Goal: Task Accomplishment & Management: Manage account settings

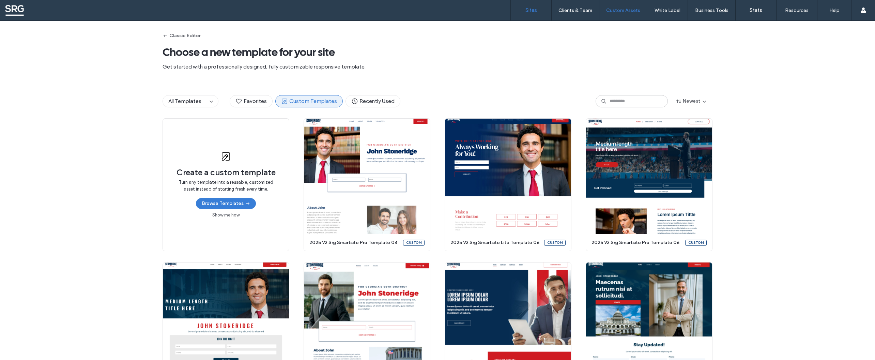
click at [535, 10] on label "Sites" at bounding box center [531, 10] width 12 height 6
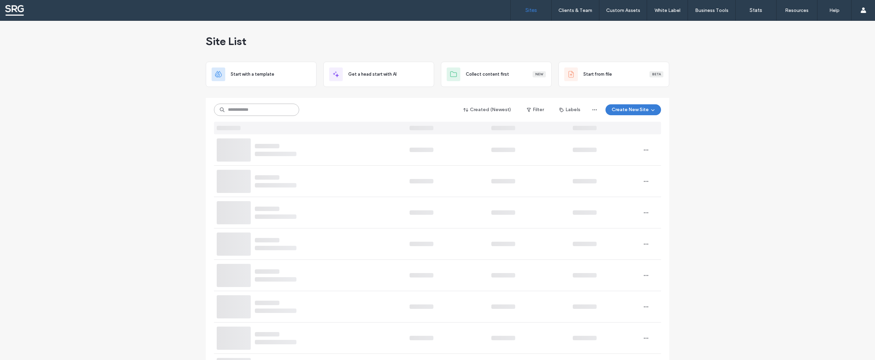
click at [251, 110] on input at bounding box center [256, 110] width 85 height 12
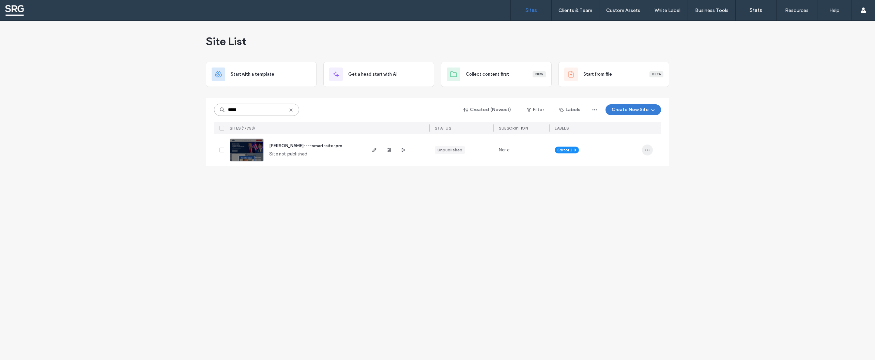
type input "*****"
click at [649, 150] on icon "button" at bounding box center [646, 149] width 5 height 5
click at [617, 224] on span "Site Dashboard" at bounding box center [621, 223] width 32 height 7
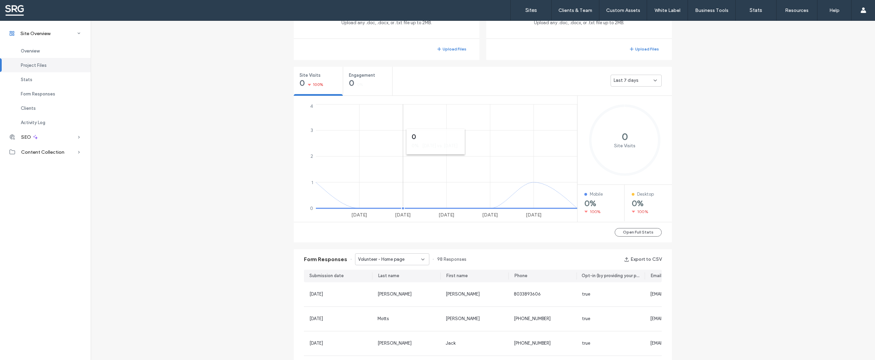
scroll to position [266, 0]
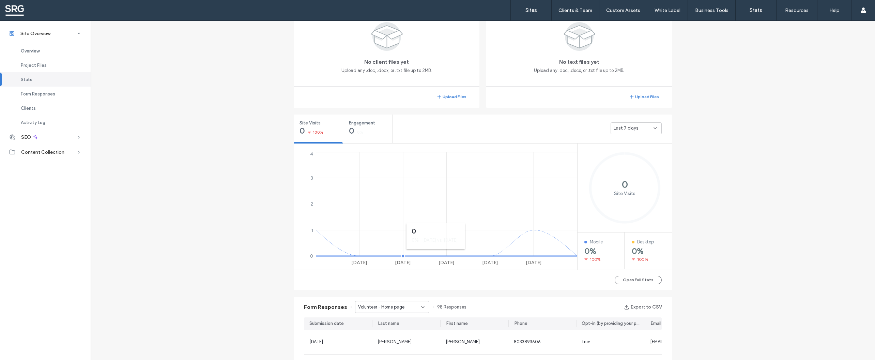
scroll to position [69, 0]
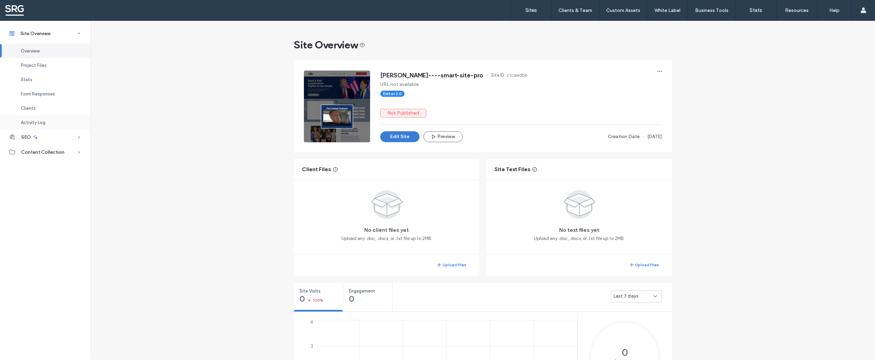
click at [37, 122] on span "Activity Log" at bounding box center [33, 122] width 25 height 5
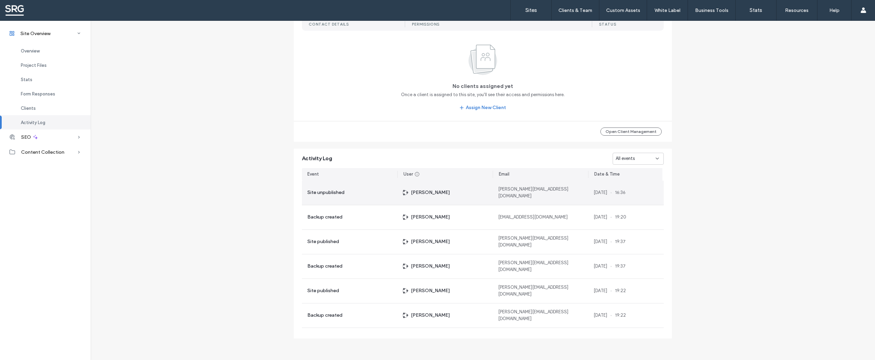
scroll to position [653, 0]
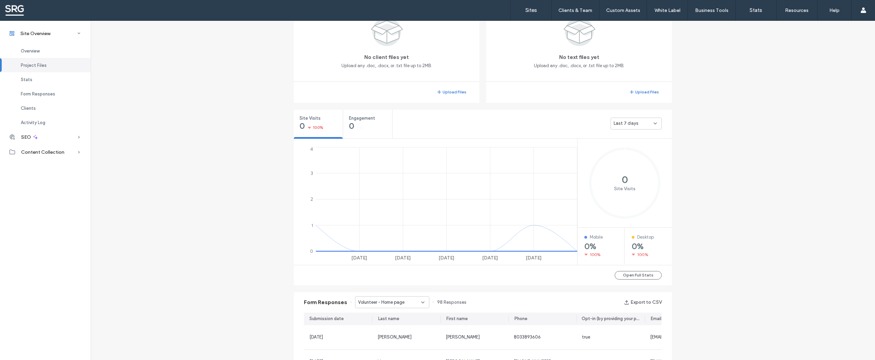
scroll to position [22, 0]
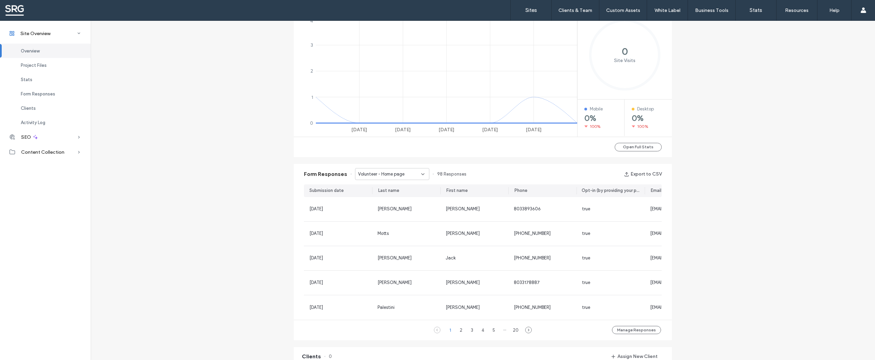
scroll to position [359, 0]
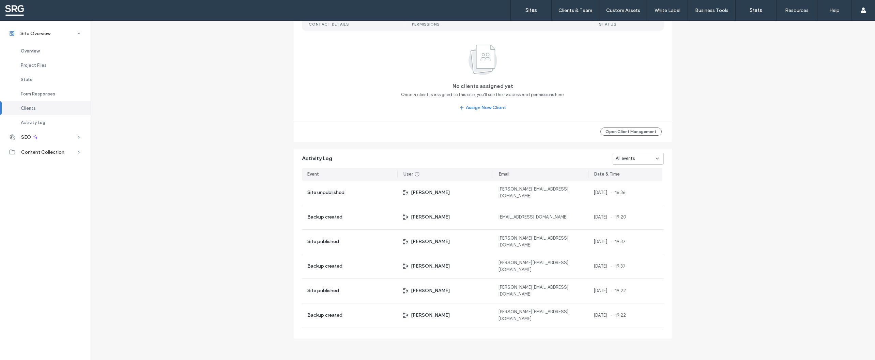
scroll to position [653, 0]
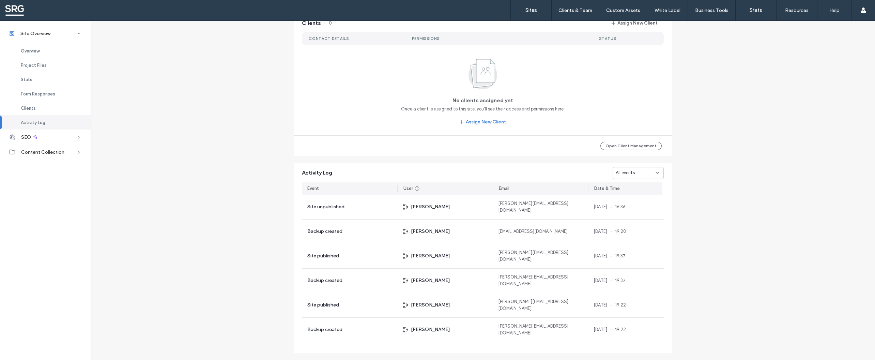
scroll to position [566, 0]
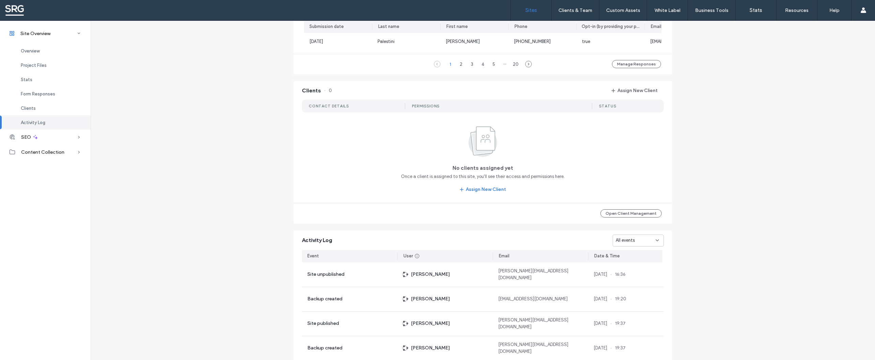
click at [534, 11] on label "Sites" at bounding box center [531, 10] width 12 height 6
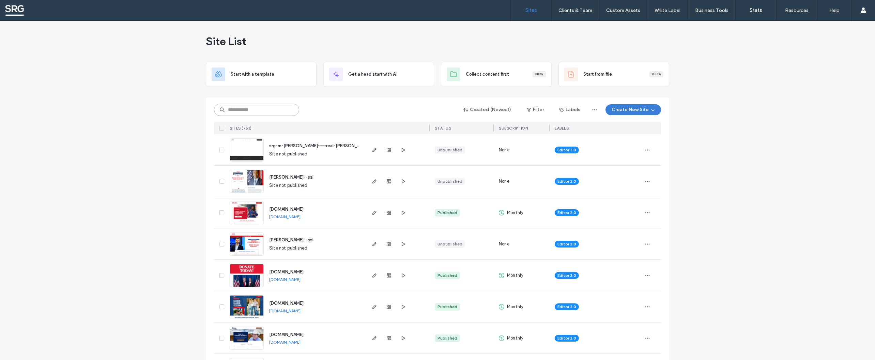
click at [250, 111] on input at bounding box center [256, 110] width 85 height 12
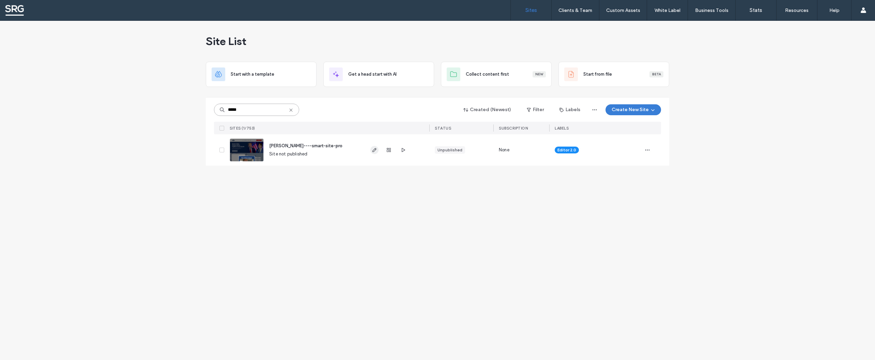
type input "*****"
click at [375, 148] on use "button" at bounding box center [374, 150] width 4 height 4
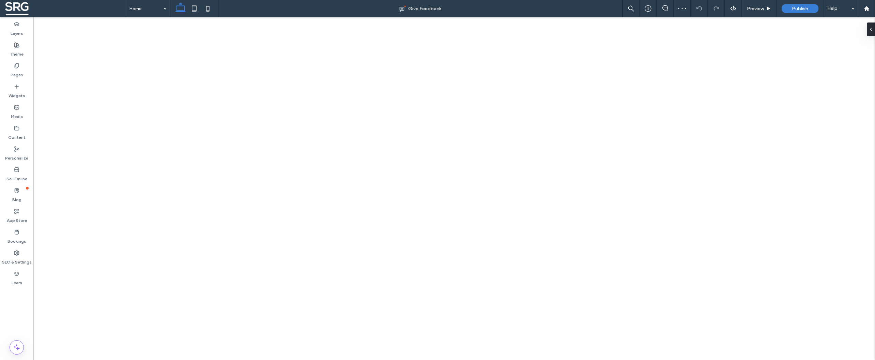
click at [14, 255] on div "SEO & Settings" at bounding box center [16, 257] width 33 height 21
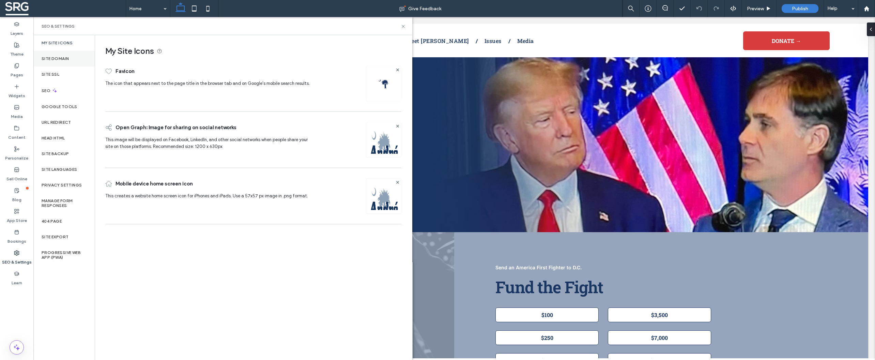
click at [59, 54] on div "Site Domain" at bounding box center [63, 59] width 61 height 16
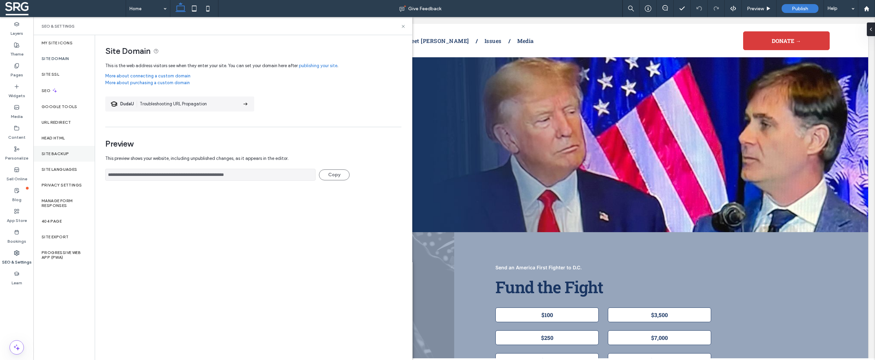
click at [60, 152] on label "Site Backup" at bounding box center [55, 153] width 27 height 5
